Goal: Navigation & Orientation: Find specific page/section

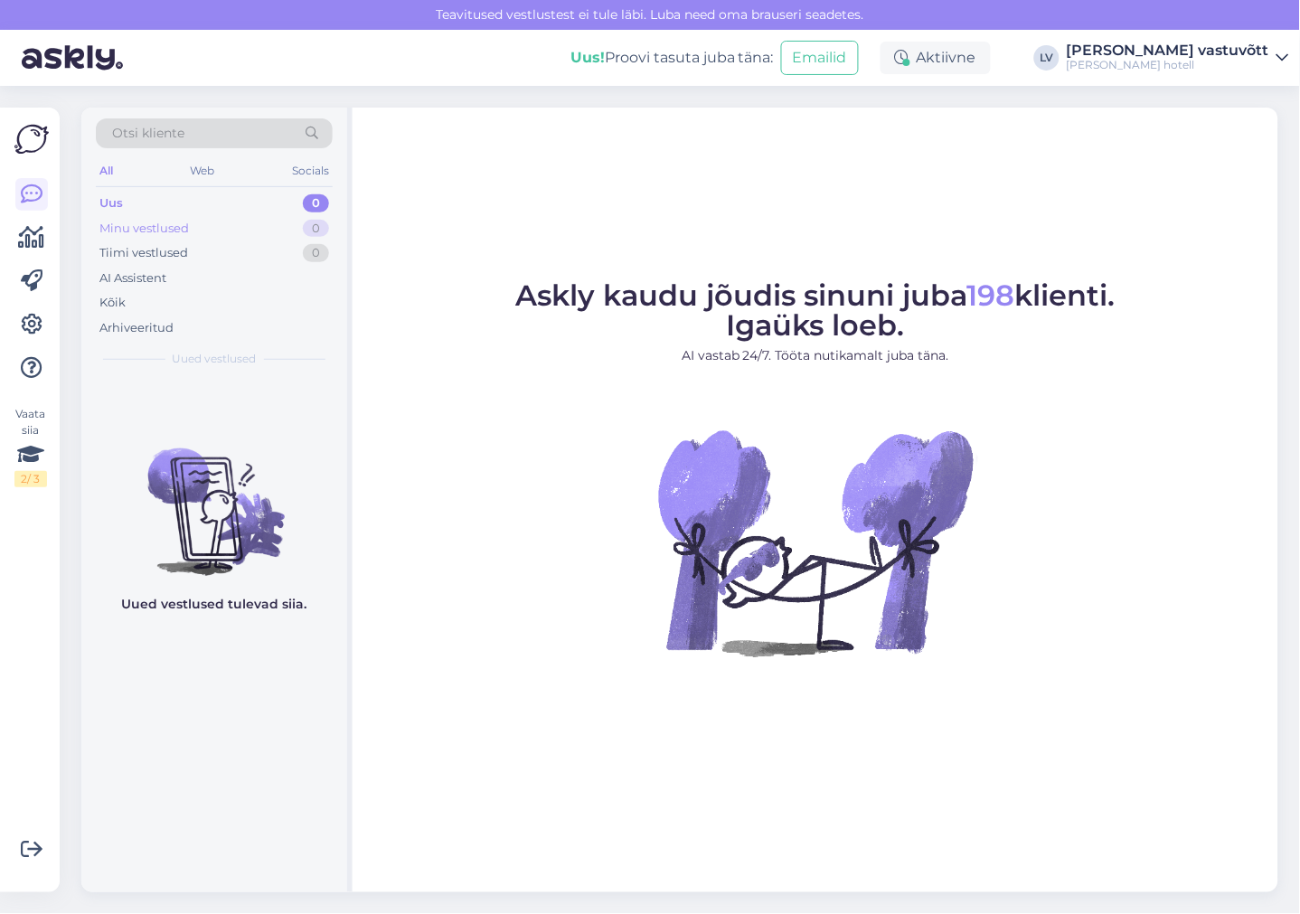
click at [247, 227] on div "Minu vestlused 0" at bounding box center [214, 228] width 237 height 25
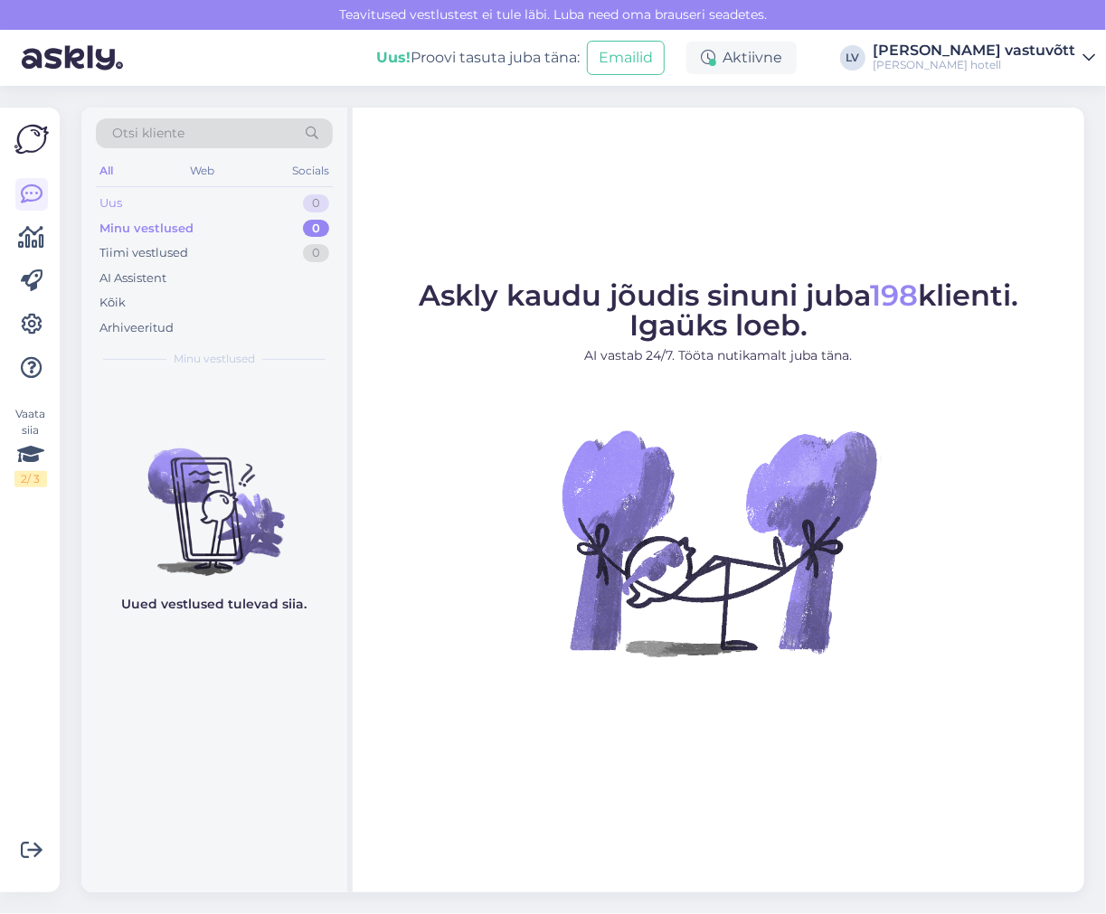
click at [218, 203] on div "Uus 0" at bounding box center [214, 203] width 237 height 25
click at [221, 231] on div "Minu vestlused 0" at bounding box center [214, 228] width 237 height 25
click at [248, 266] on div "AI Assistent" at bounding box center [214, 278] width 237 height 25
click at [246, 244] on div "Tiimi vestlused 0" at bounding box center [214, 252] width 237 height 25
click at [246, 280] on div "AI Assistent" at bounding box center [214, 278] width 237 height 25
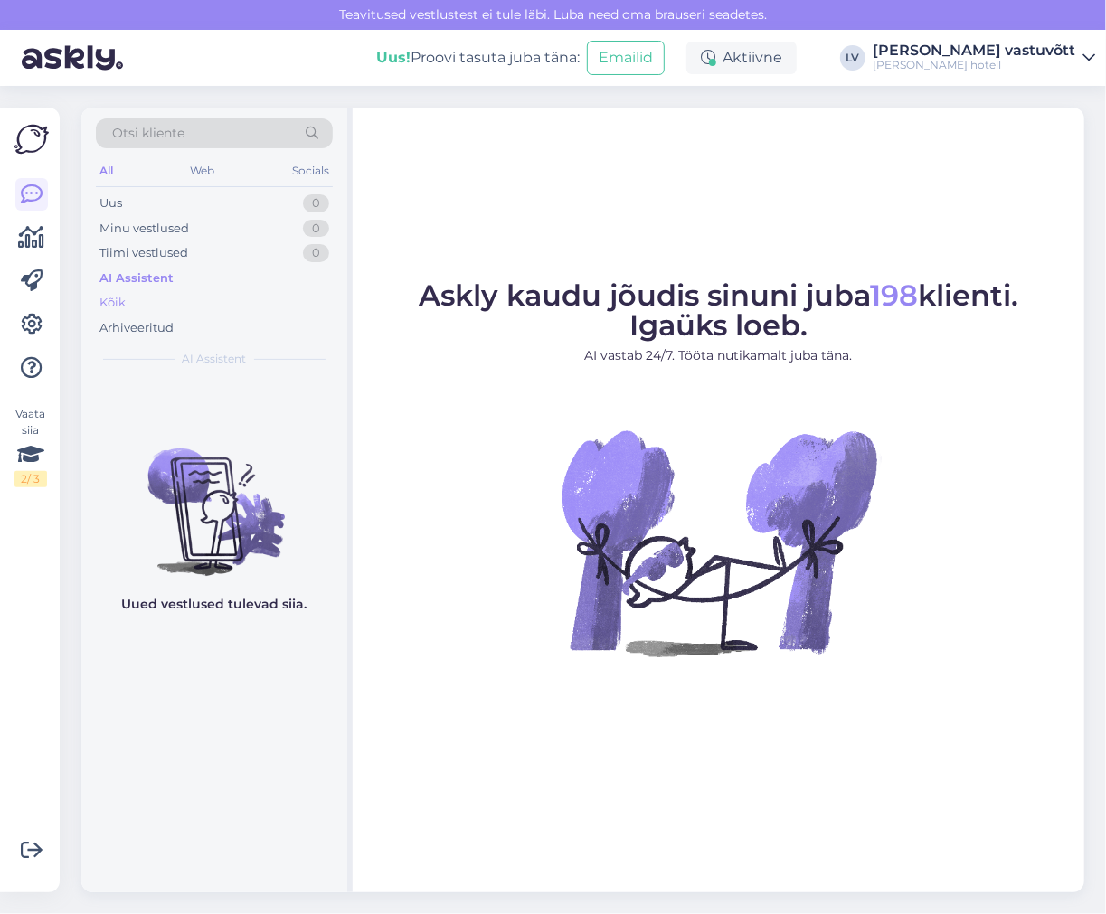
click at [246, 301] on div "Kõik" at bounding box center [214, 302] width 237 height 25
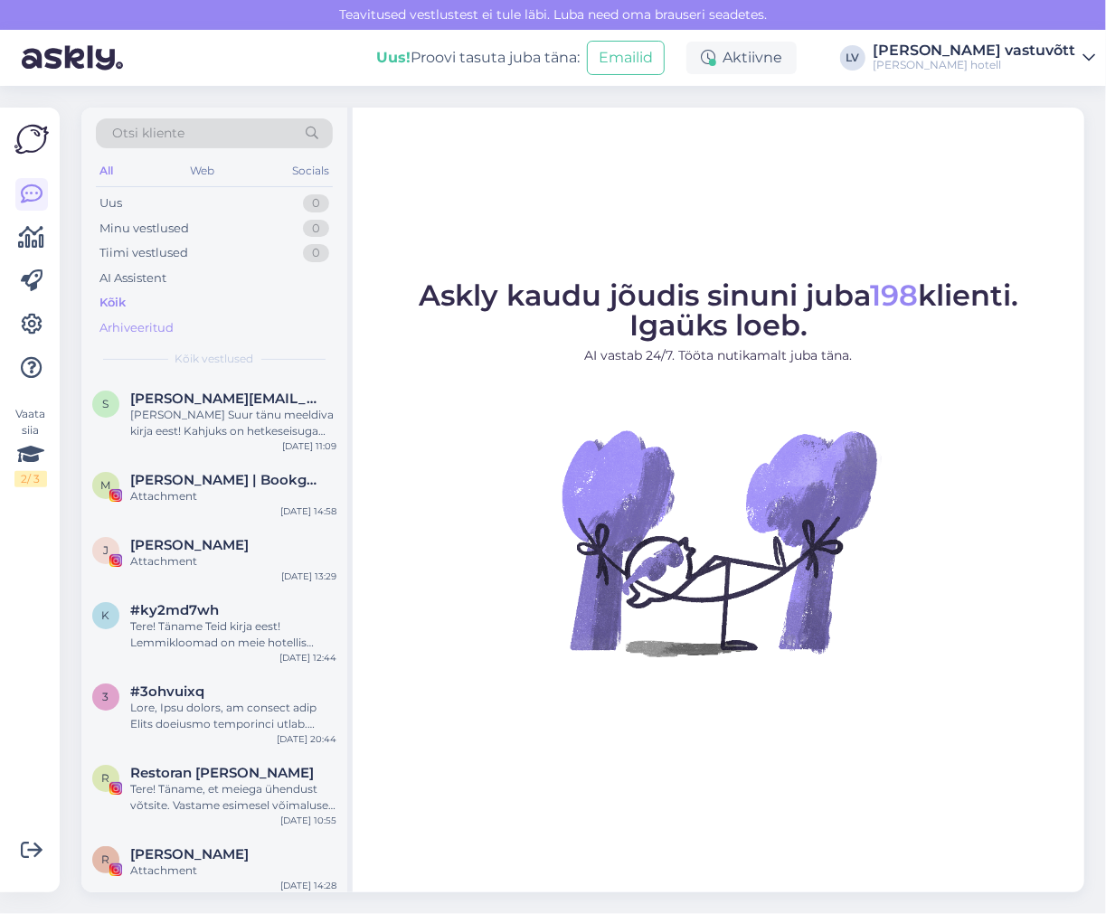
click at [250, 327] on div "Arhiveeritud" at bounding box center [214, 328] width 237 height 25
click at [253, 306] on div "Kõik" at bounding box center [214, 302] width 237 height 25
click at [219, 430] on div "[PERSON_NAME] Suur tänu meeldiva kirja eest! Kahjuks on hetkeseisuga hotelli en…" at bounding box center [233, 423] width 206 height 33
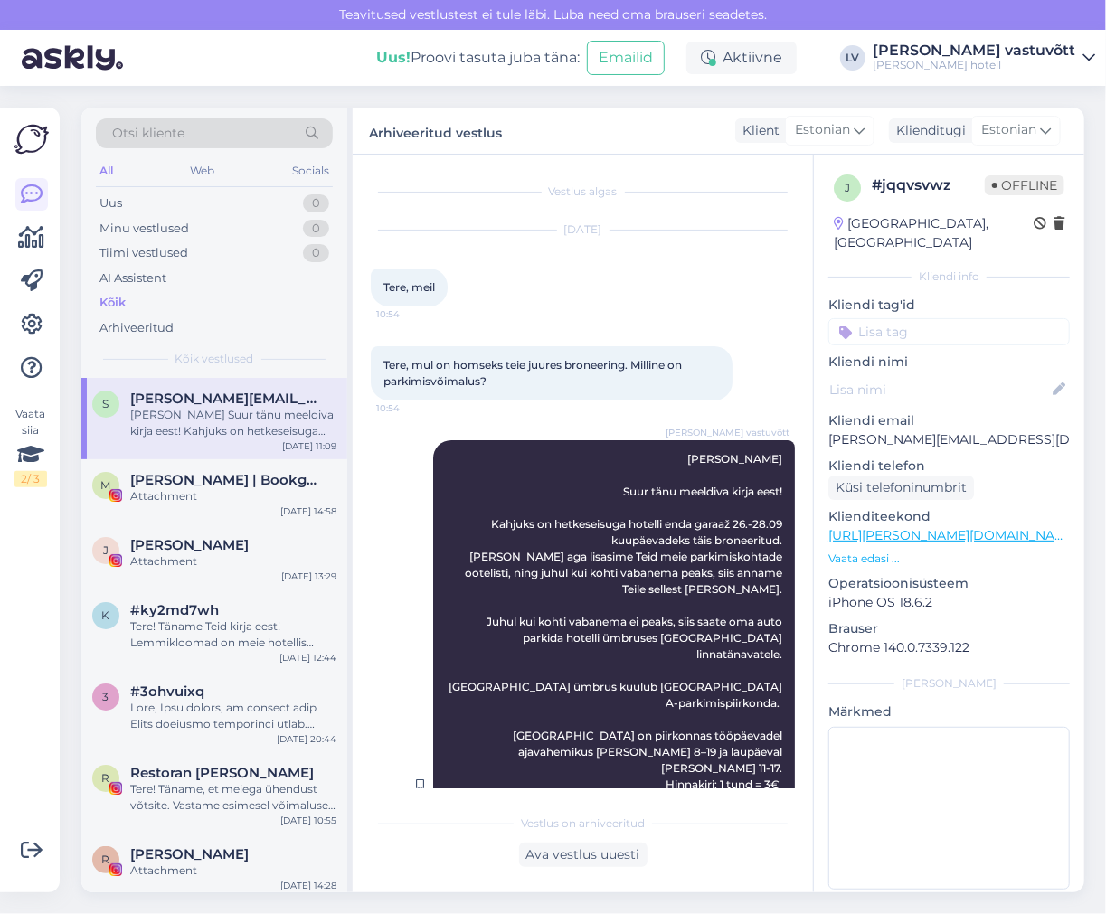
scroll to position [248, 0]
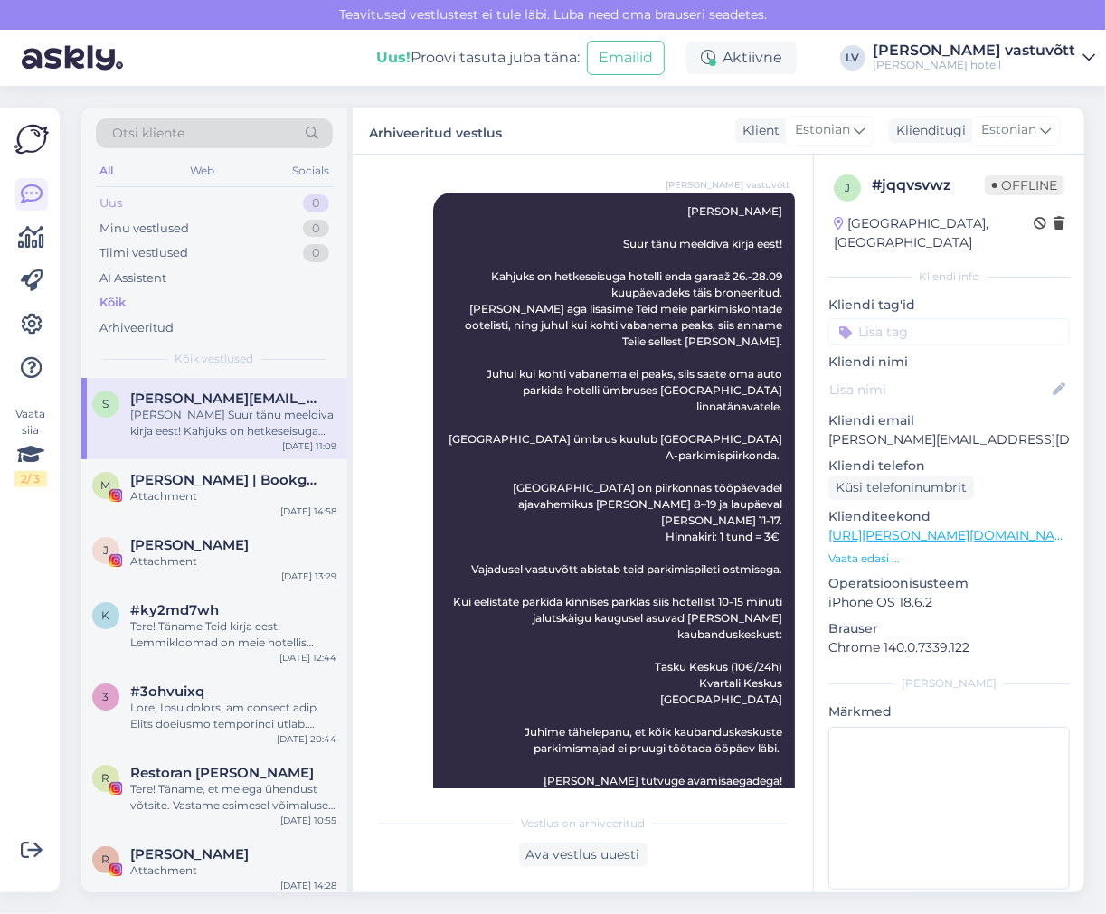
click at [159, 205] on div "Uus 0" at bounding box center [214, 203] width 237 height 25
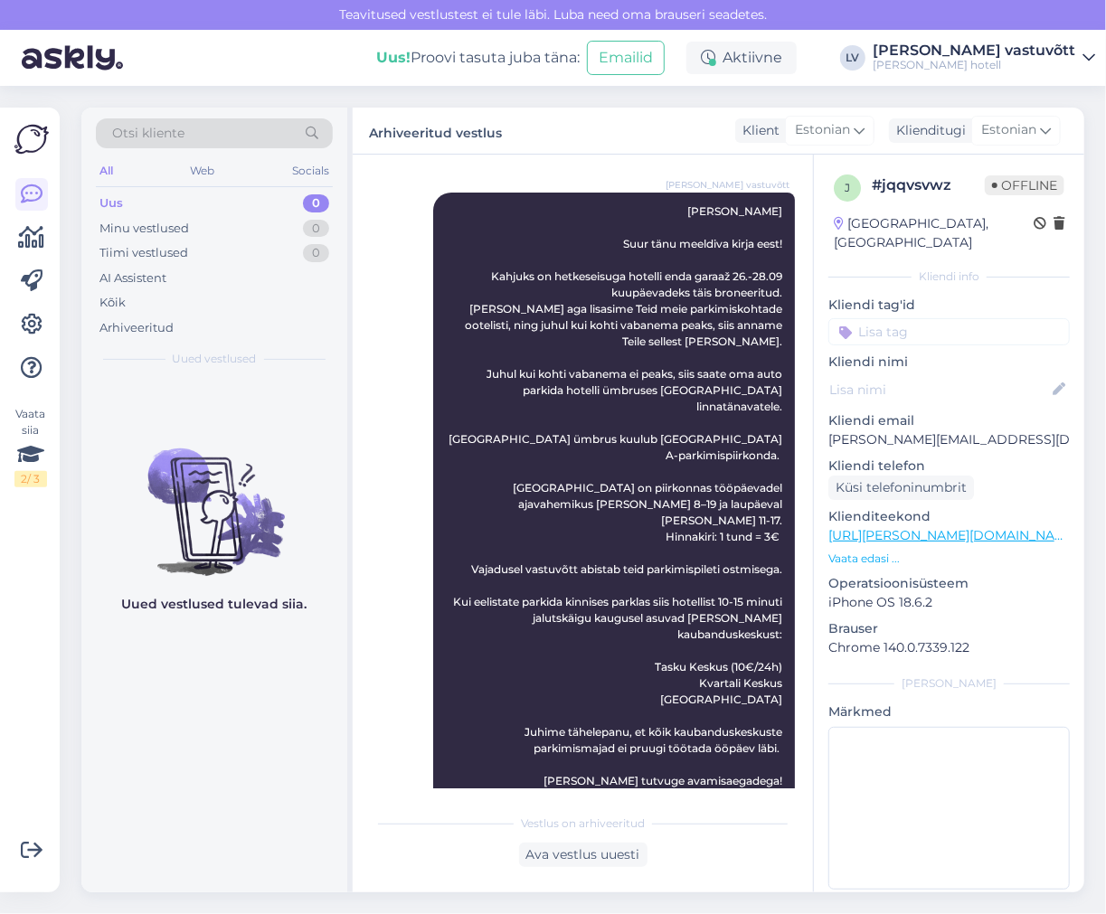
click at [110, 163] on div "All" at bounding box center [106, 171] width 21 height 24
click at [200, 232] on div "Minu vestlused 0" at bounding box center [214, 228] width 237 height 25
drag, startPoint x: 227, startPoint y: 246, endPoint x: 233, endPoint y: 253, distance: 9.6
click at [228, 246] on div "Tiimi vestlused 0" at bounding box center [214, 252] width 237 height 25
click at [443, 236] on div "[PERSON_NAME] vastuvõtt Tere, [PERSON_NAME] Suur tänu meeldiva kirja eest! Kahj…" at bounding box center [614, 537] width 362 height 689
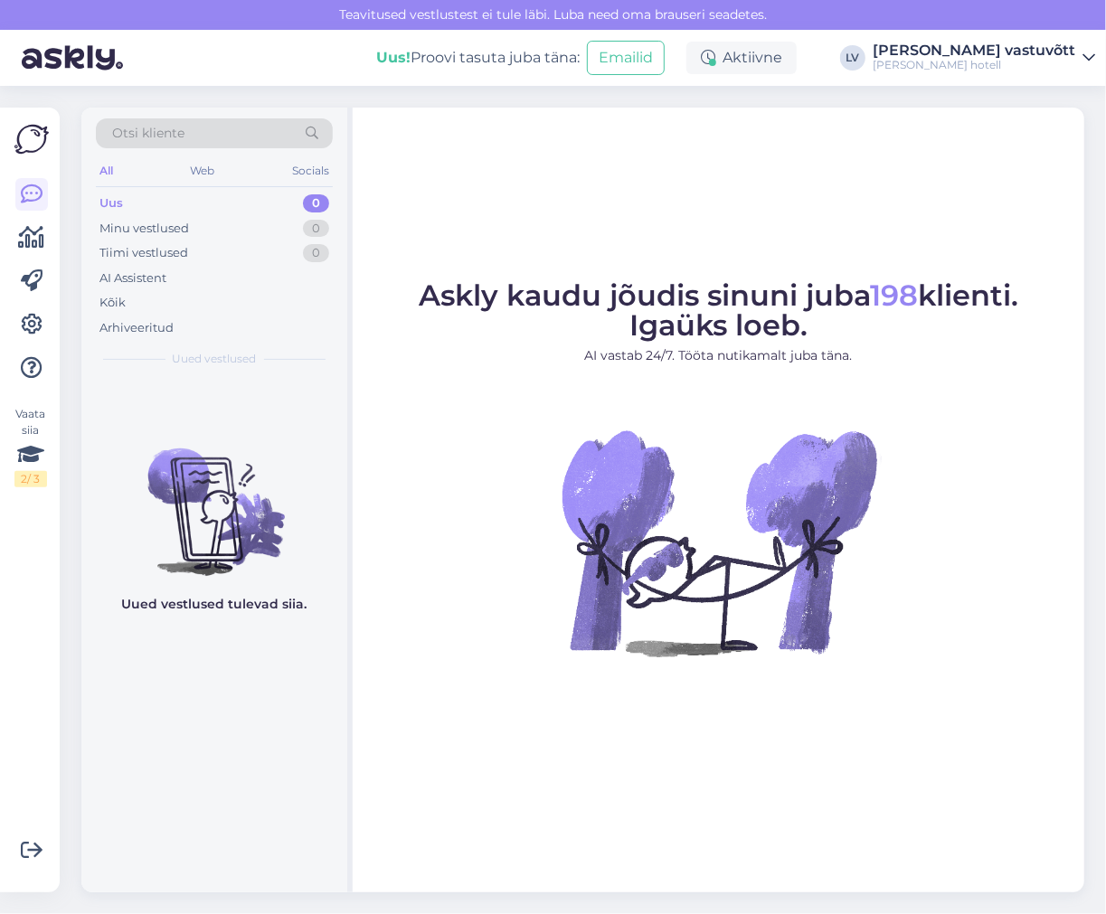
click at [984, 63] on div "[PERSON_NAME] hotell" at bounding box center [973, 65] width 203 height 14
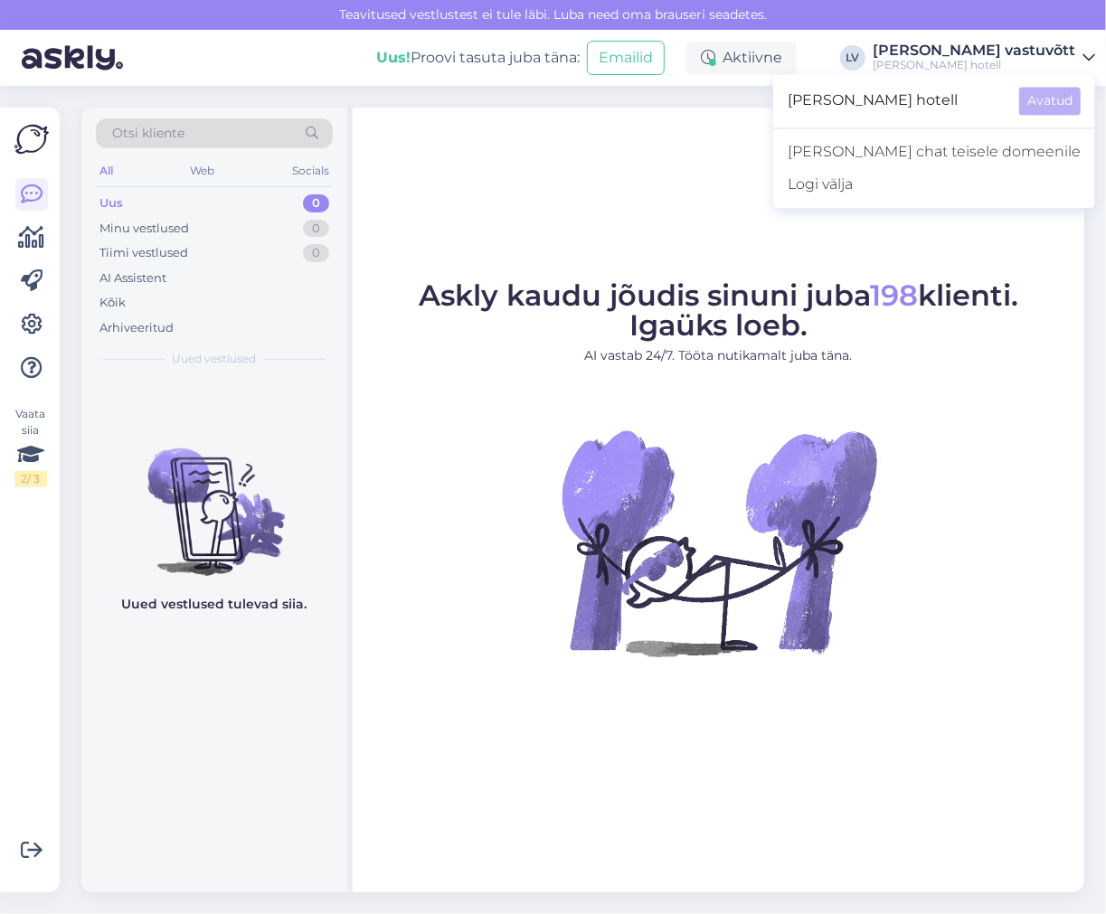
click at [984, 63] on div "[PERSON_NAME] hotell" at bounding box center [973, 65] width 203 height 14
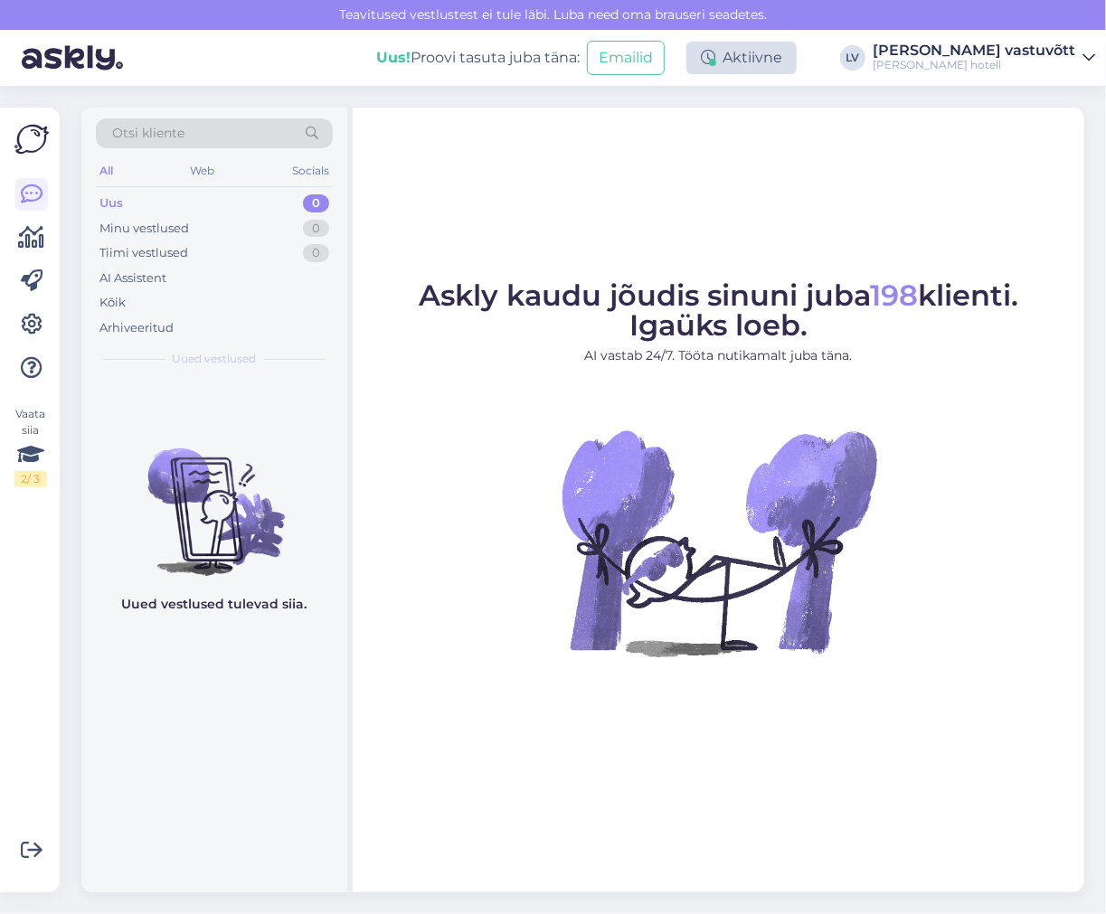
click at [796, 52] on div "Aktiivne" at bounding box center [741, 58] width 110 height 33
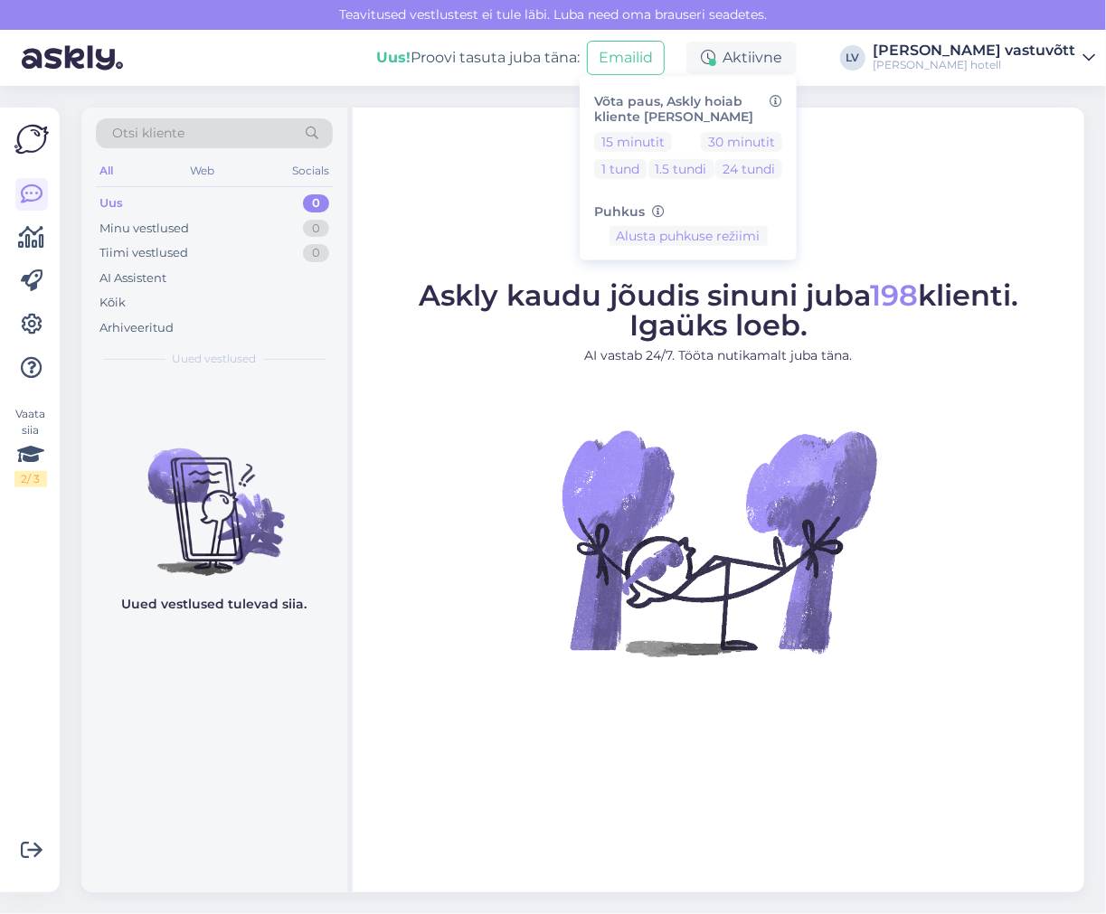
click at [482, 187] on div "Askly kaudu jõudis sinuni juba 198 klienti. Igaüks loeb. AI vastab 24/7. Tööta …" at bounding box center [718, 500] width 731 height 785
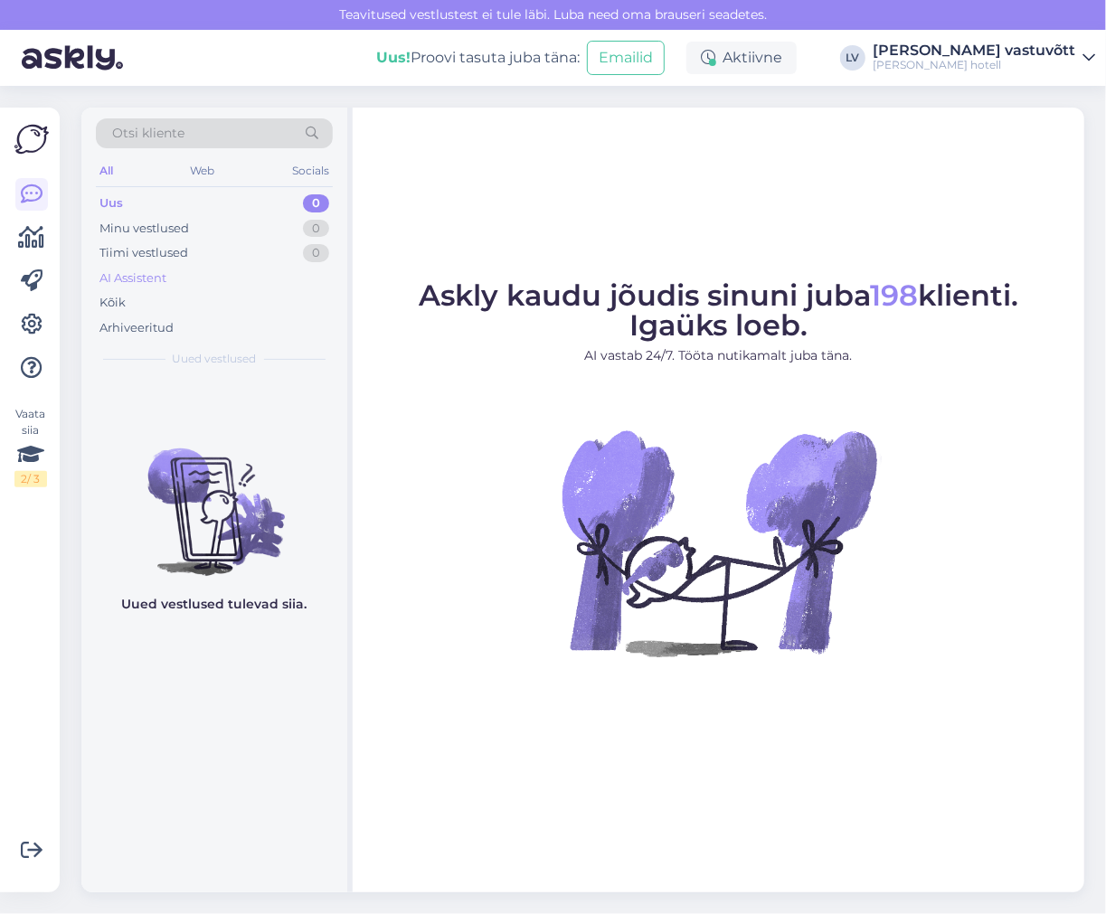
click at [116, 282] on div "AI Assistent" at bounding box center [132, 278] width 67 height 18
click at [111, 302] on div "Kõik" at bounding box center [112, 303] width 26 height 18
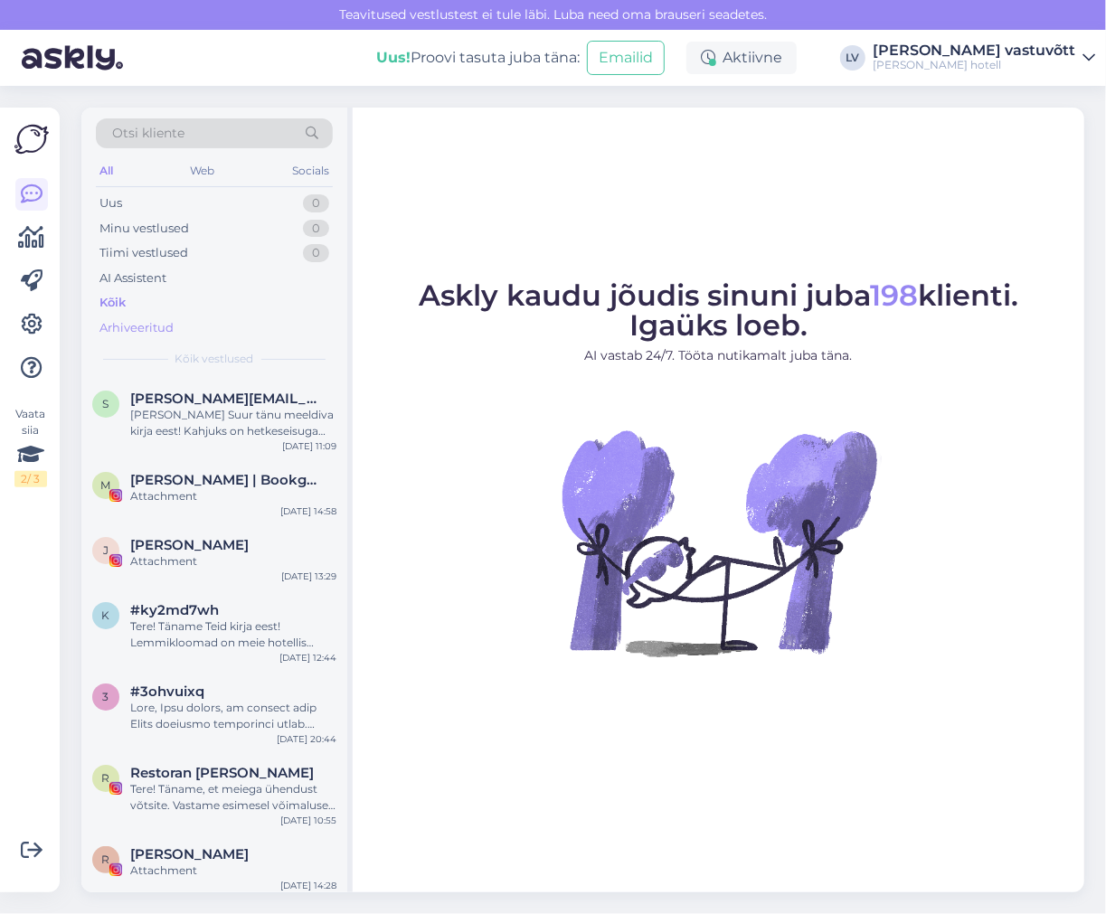
click at [118, 326] on div "Arhiveeritud" at bounding box center [136, 328] width 74 height 18
click at [134, 235] on div "Minu vestlused" at bounding box center [143, 229] width 89 height 18
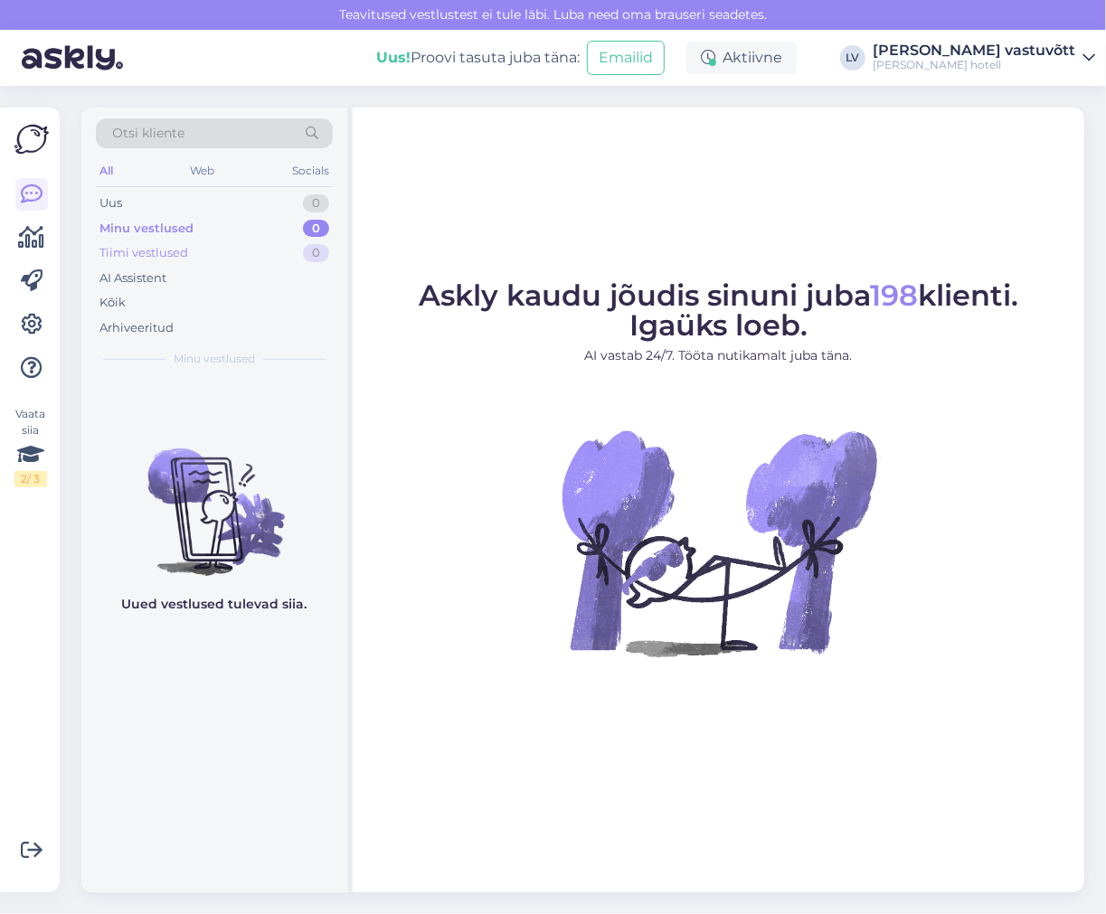
click at [141, 255] on div "Tiimi vestlused" at bounding box center [143, 253] width 89 height 18
click at [151, 203] on div "Uus 0" at bounding box center [214, 203] width 237 height 25
click at [182, 168] on div "All Web Socials" at bounding box center [214, 173] width 237 height 28
click at [113, 168] on div "All" at bounding box center [106, 171] width 21 height 24
click at [187, 172] on div "Web" at bounding box center [203, 171] width 32 height 24
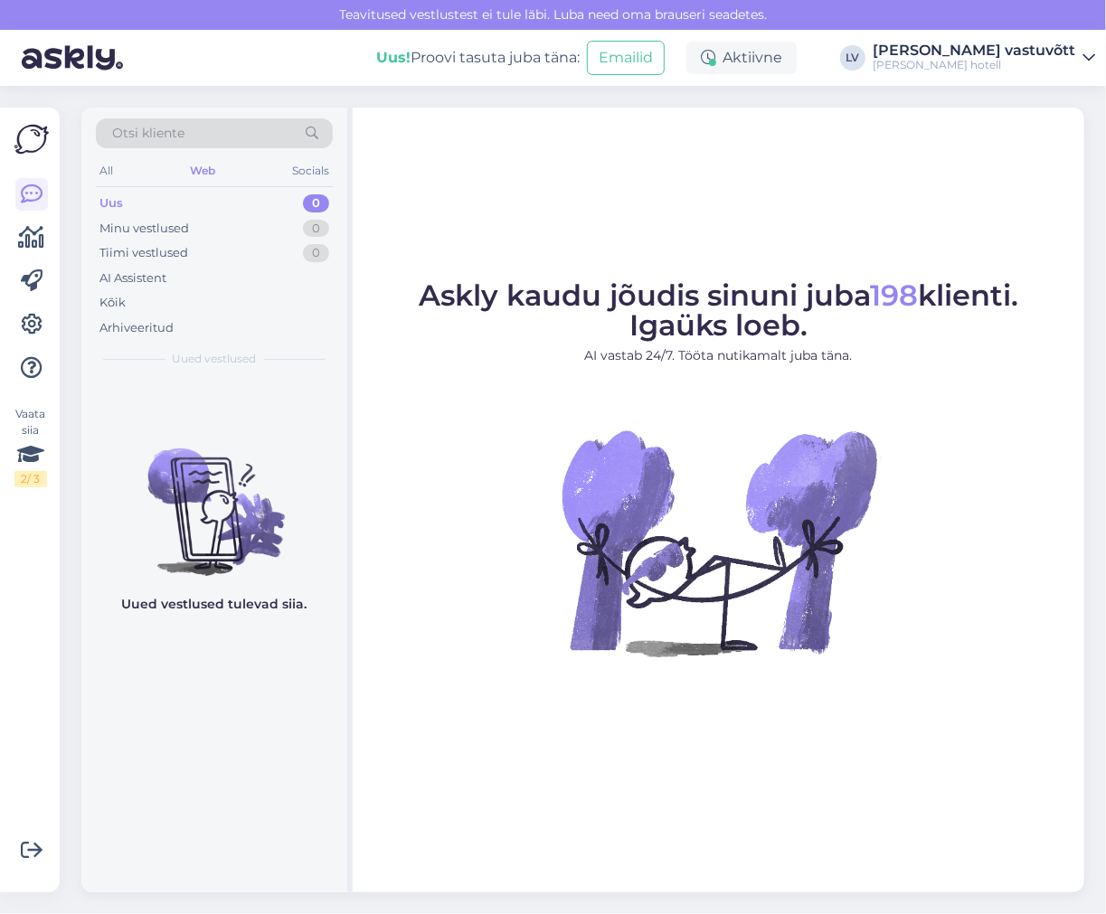
click at [195, 145] on div "Otsi kliente" at bounding box center [214, 133] width 237 height 30
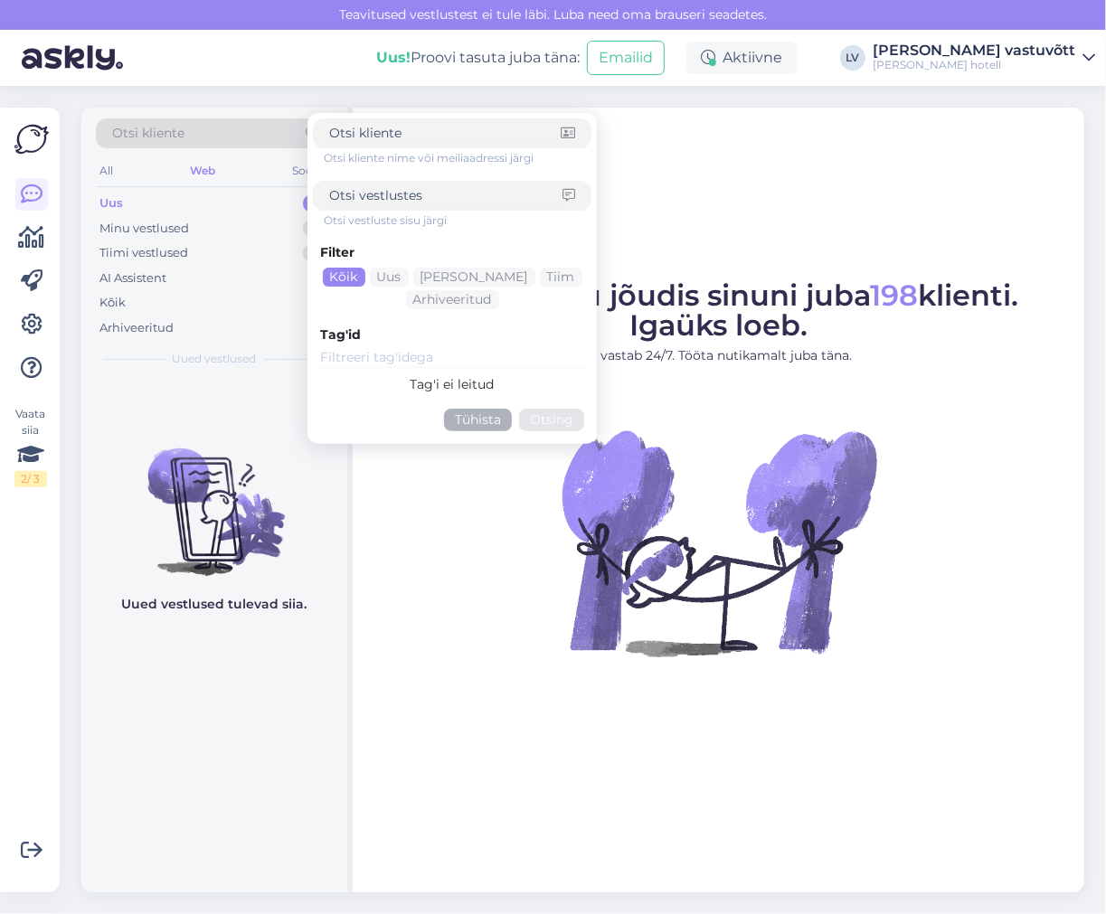
click at [165, 212] on div "Uus 0" at bounding box center [214, 203] width 237 height 25
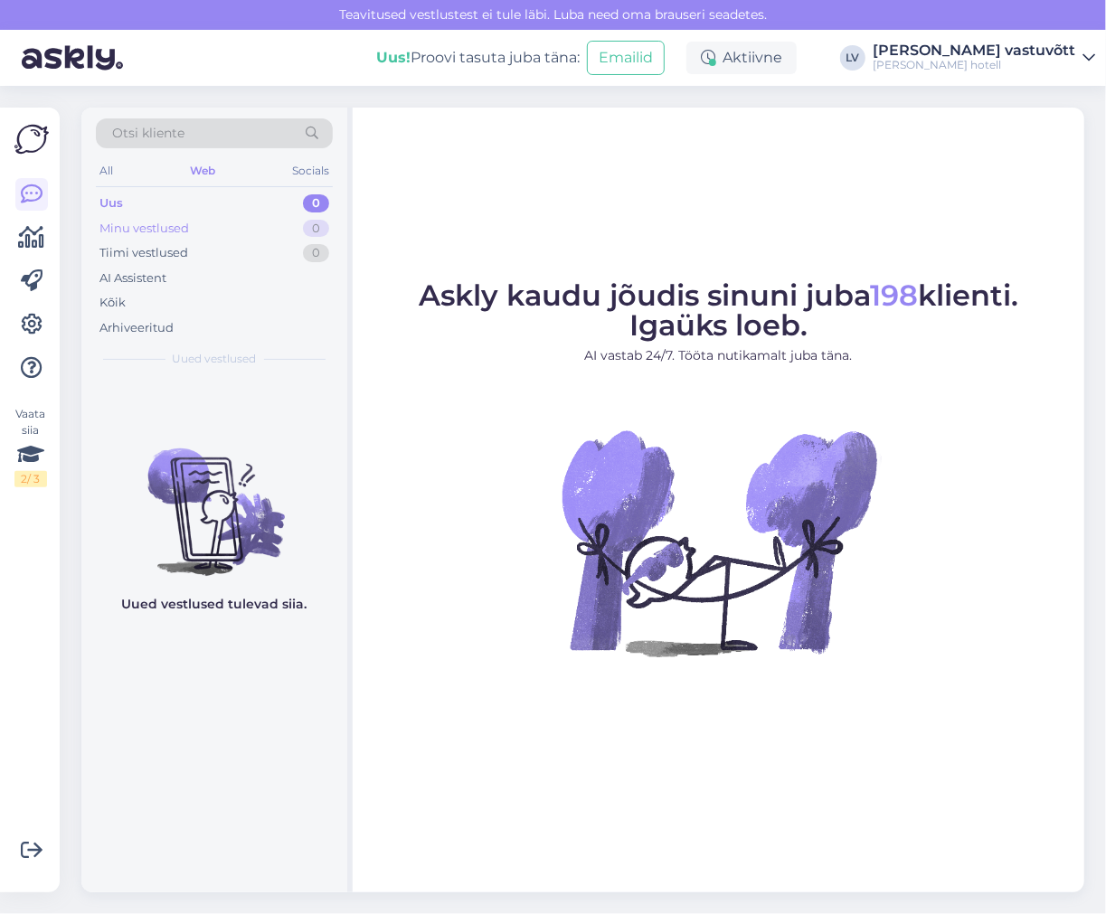
click at [154, 226] on div "Minu vestlused" at bounding box center [143, 229] width 89 height 18
click at [29, 323] on icon at bounding box center [32, 325] width 22 height 22
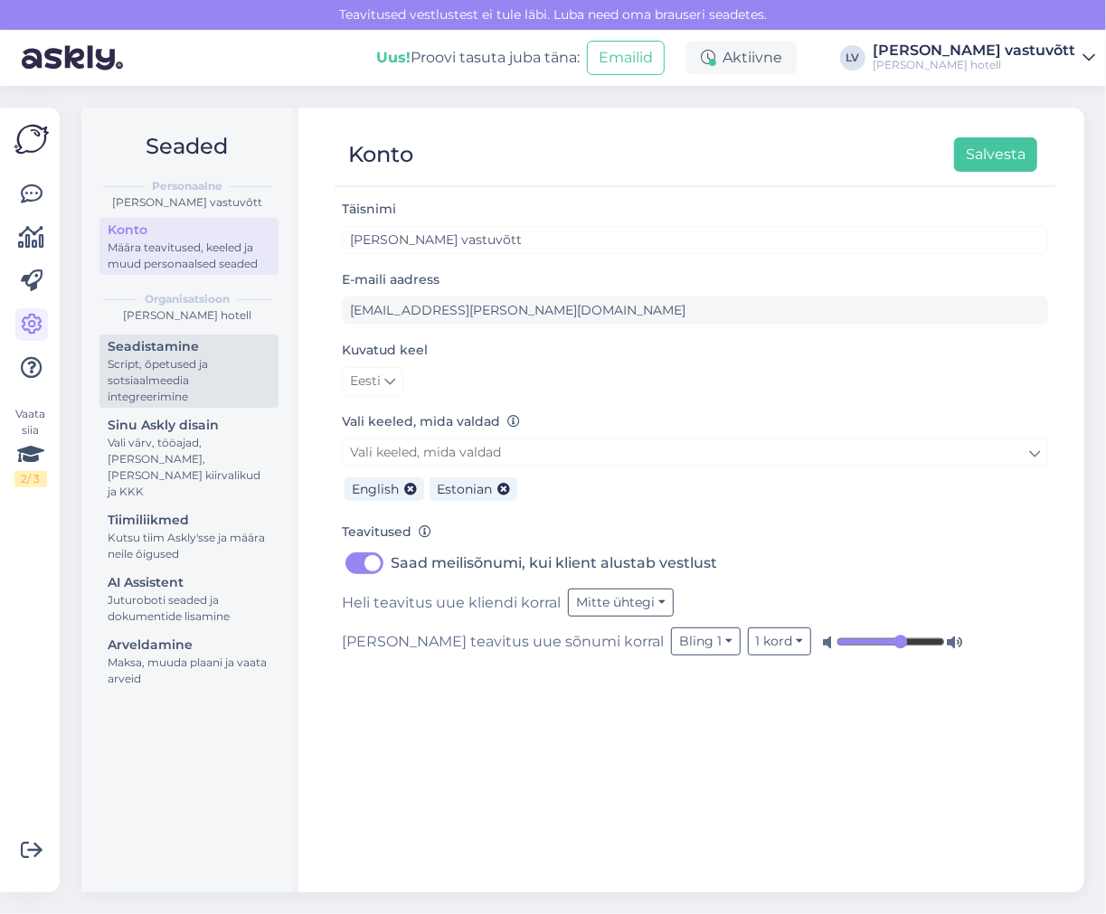
click at [201, 373] on div "Script, õpetused ja sotsiaalmeedia integreerimine" at bounding box center [189, 380] width 163 height 49
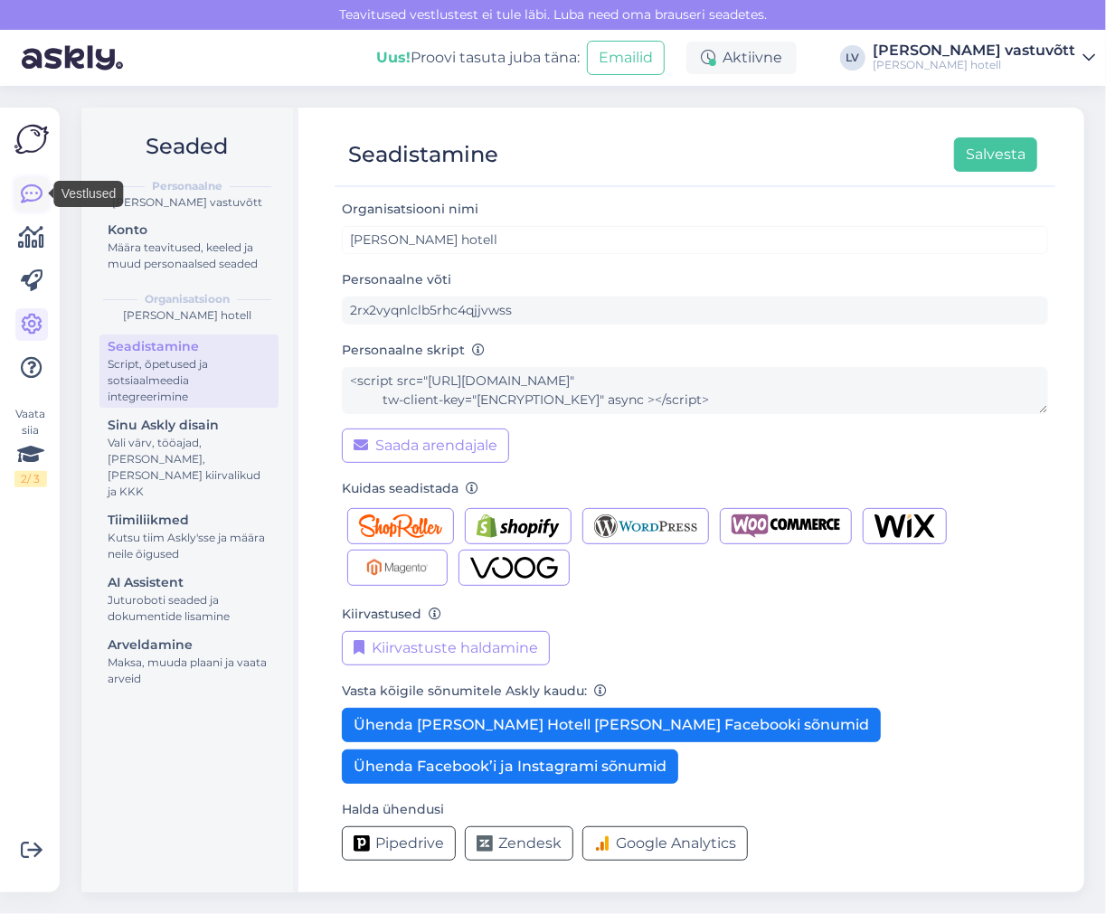
click at [28, 202] on icon at bounding box center [32, 195] width 22 height 22
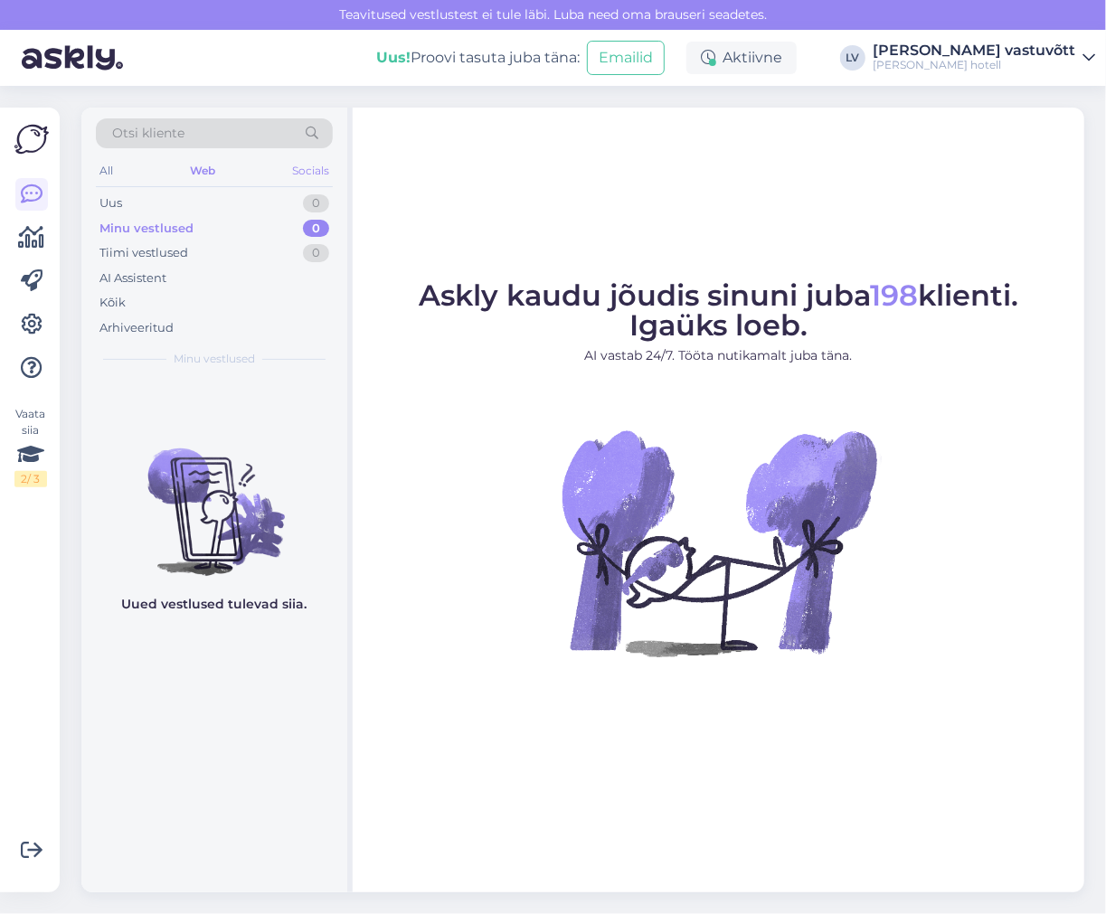
click at [317, 164] on div "Socials" at bounding box center [310, 171] width 44 height 24
click at [111, 169] on div "All" at bounding box center [106, 171] width 21 height 24
